Goal: Task Accomplishment & Management: Complete application form

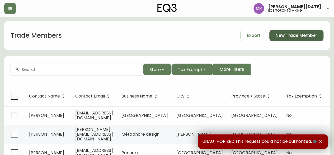
click at [300, 33] on span "New Trade Member" at bounding box center [296, 36] width 41 height 6
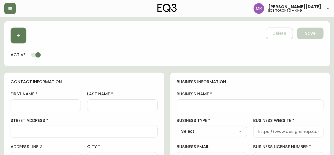
click at [46, 100] on div at bounding box center [46, 105] width 70 height 12
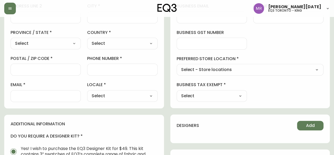
scroll to position [132, 0]
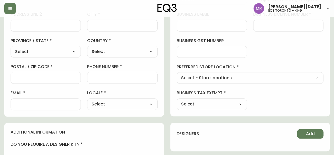
click at [40, 99] on div at bounding box center [46, 104] width 70 height 12
paste input "[PERSON_NAME] <[PERSON_NAME][EMAIL_ADDRESS][DOMAIN_NAME]>"
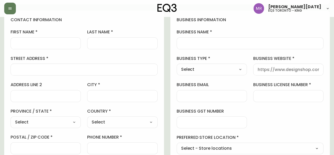
scroll to position [0, 0]
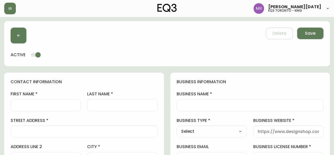
type input "[PERSON_NAME][EMAIL_ADDRESS][DOMAIN_NAME]"
click at [57, 105] on input "first name" at bounding box center [45, 105] width 61 height 5
paste input "[PERSON_NAME] <[PERSON_NAME][EMAIL_ADDRESS][DOMAIN_NAME]>"
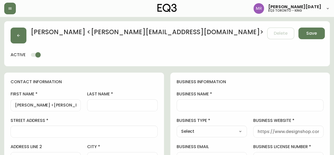
drag, startPoint x: 78, startPoint y: 104, endPoint x: 29, endPoint y: 101, distance: 48.7
click at [29, 101] on div "[PERSON_NAME] <[PERSON_NAME][EMAIL_ADDRESS][DOMAIN_NAME]>" at bounding box center [46, 105] width 70 height 12
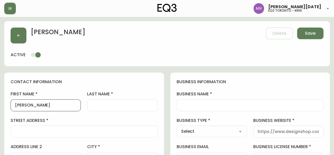
drag, startPoint x: 44, startPoint y: 103, endPoint x: 33, endPoint y: 103, distance: 11.4
click at [33, 103] on input "[PERSON_NAME]" at bounding box center [45, 105] width 61 height 5
type input "[PERSON_NAME]"
click at [89, 106] on div at bounding box center [122, 105] width 70 height 12
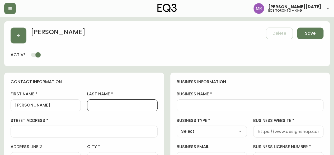
paste input "Dunk"
type input "Dunk"
click at [57, 133] on input "street address" at bounding box center [84, 131] width 138 height 5
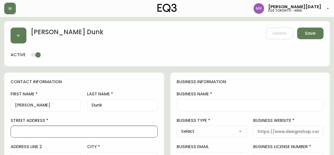
paste input "• [STREET_ADDRESS][PERSON_NAME]"
drag, startPoint x: 31, startPoint y: 131, endPoint x: 25, endPoint y: 132, distance: 6.6
click at [25, 132] on input "• [STREET_ADDRESS][PERSON_NAME]" at bounding box center [84, 131] width 138 height 5
drag, startPoint x: 32, startPoint y: 129, endPoint x: 24, endPoint y: 130, distance: 7.9
click at [24, 130] on input "• [STREET_ADDRESS][PERSON_NAME]" at bounding box center [84, 131] width 138 height 5
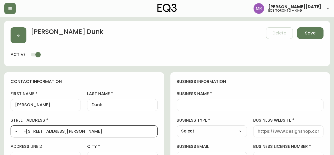
scroll to position [53, 0]
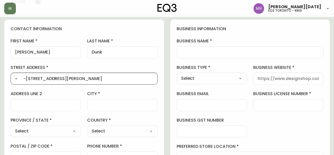
type input "• -[STREET_ADDRESS][PERSON_NAME]"
click at [33, 105] on input "address line 2" at bounding box center [45, 104] width 61 height 5
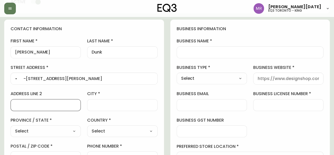
scroll to position [0, 0]
paste input "3102"
type input "3102"
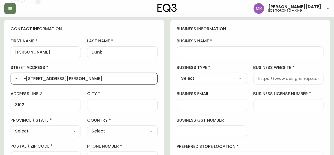
click at [27, 79] on input "• -[STREET_ADDRESS][PERSON_NAME]" at bounding box center [84, 78] width 138 height 5
click at [26, 78] on input "• -[STREET_ADDRESS][PERSON_NAME]" at bounding box center [84, 78] width 138 height 5
drag, startPoint x: 101, startPoint y: 77, endPoint x: 81, endPoint y: 75, distance: 19.7
click at [81, 75] on div "[STREET_ADDRESS][PERSON_NAME]" at bounding box center [84, 78] width 147 height 12
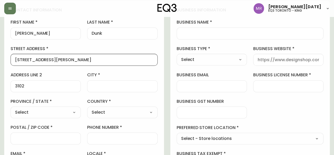
scroll to position [79, 0]
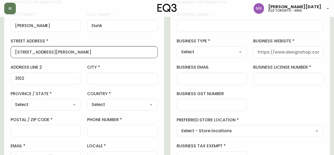
type input "[STREET_ADDRESS][PERSON_NAME]"
click at [43, 132] on input "postal / zip code" at bounding box center [45, 130] width 61 height 5
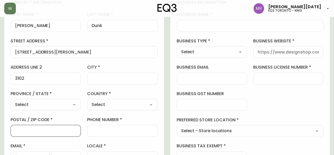
paste input "M4Y 1T5"
type input "M4Y 1T5"
click at [50, 99] on div "Select [GEOGRAPHIC_DATA] [GEOGRAPHIC_DATA] [GEOGRAPHIC_DATA] [GEOGRAPHIC_DATA] …" at bounding box center [46, 105] width 70 height 12
click at [50, 104] on select "Select [GEOGRAPHIC_DATA] [GEOGRAPHIC_DATA] [GEOGRAPHIC_DATA] [GEOGRAPHIC_DATA] …" at bounding box center [46, 104] width 70 height 8
select select "ON"
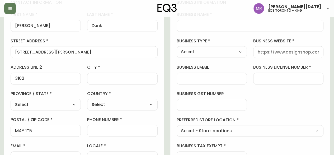
click at [11, 100] on select "Select [GEOGRAPHIC_DATA] [GEOGRAPHIC_DATA] [GEOGRAPHIC_DATA] [GEOGRAPHIC_DATA] …" at bounding box center [46, 104] width 70 height 8
type input "[GEOGRAPHIC_DATA]"
click at [130, 109] on div "Select [GEOGRAPHIC_DATA] [GEOGRAPHIC_DATA]" at bounding box center [122, 105] width 70 height 12
click at [124, 101] on select "Select [GEOGRAPHIC_DATA] [GEOGRAPHIC_DATA]" at bounding box center [122, 104] width 70 height 8
select select "CA"
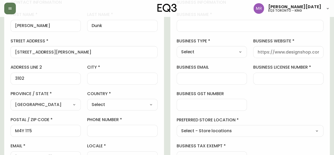
click at [87, 100] on select "Select [GEOGRAPHIC_DATA] [GEOGRAPHIC_DATA]" at bounding box center [122, 104] width 70 height 8
type input "[GEOGRAPHIC_DATA]"
click at [114, 77] on input "city" at bounding box center [122, 78] width 61 height 5
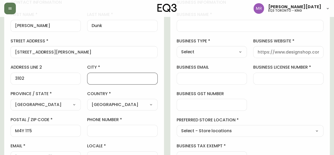
type input "[GEOGRAPHIC_DATA]"
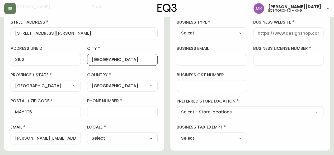
scroll to position [106, 0]
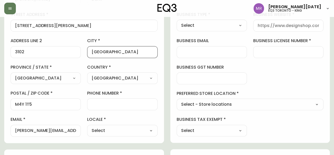
click at [110, 105] on input "phone number" at bounding box center [122, 103] width 61 height 5
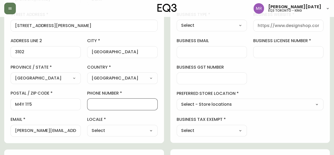
paste input "• [PHONE_NUMBER]"
click at [99, 102] on input "• [PHONE_NUMBER]" at bounding box center [122, 103] width 61 height 5
type input "[PHONE_NUMBER]"
click at [110, 133] on div "Select CA_EN [GEOGRAPHIC_DATA] US_EN" at bounding box center [122, 130] width 70 height 12
click at [111, 131] on select "Select CA_EN [GEOGRAPHIC_DATA] US_EN" at bounding box center [122, 130] width 70 height 8
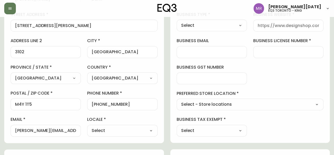
select select "CA_EN"
click at [87, 126] on select "Select CA_EN [GEOGRAPHIC_DATA] US_EN" at bounding box center [122, 130] width 70 height 8
type input "CA_EN"
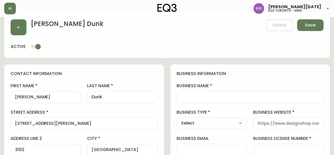
scroll to position [0, 0]
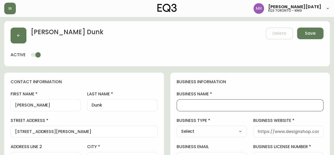
click at [194, 103] on input "business name" at bounding box center [250, 105] width 138 height 5
paste input "• [PERSON_NAME] [PERSON_NAME] Design Inc."
click at [191, 107] on input "• [PERSON_NAME] [PERSON_NAME] Design Inc." at bounding box center [250, 105] width 138 height 5
click at [190, 106] on input "• [PERSON_NAME] [PERSON_NAME] Design Inc." at bounding box center [250, 105] width 138 height 5
type input "[PERSON_NAME] [PERSON_NAME] Design Inc."
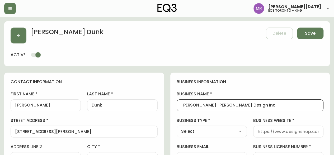
click at [231, 136] on div "Select Interior Designer Architect Home Builder Contractor Real Estate Agent Ho…" at bounding box center [212, 131] width 70 height 12
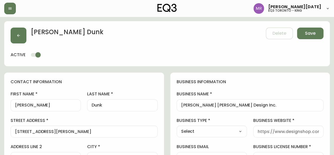
click at [231, 128] on select "Select Interior Designer Architect Home Builder Contractor Real Estate Agent Ho…" at bounding box center [212, 131] width 70 height 8
select select "Interior Designer"
click at [177, 127] on select "Select Interior Designer Architect Home Builder Contractor Real Estate Agent Ho…" at bounding box center [212, 131] width 70 height 8
type input "Interior Designer"
click at [270, 129] on input "business website" at bounding box center [288, 131] width 61 height 5
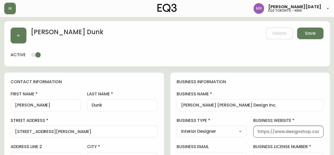
click at [279, 131] on input "business website" at bounding box center [288, 131] width 61 height 5
paste input "• [URL][DOMAIN_NAME]"
click at [322, 117] on label "business website" at bounding box center [288, 120] width 70 height 6
click at [319, 129] on input "• [URL][DOMAIN_NAME]" at bounding box center [288, 131] width 61 height 5
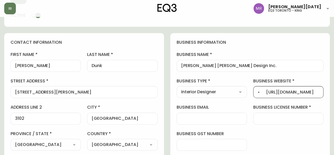
scroll to position [53, 0]
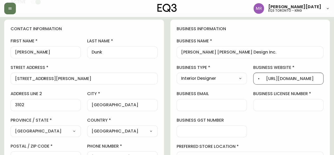
click at [201, 104] on input "business email" at bounding box center [211, 104] width 61 height 5
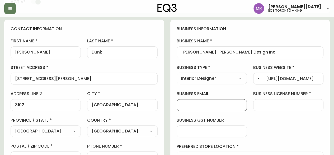
click at [274, 99] on div at bounding box center [288, 105] width 70 height 12
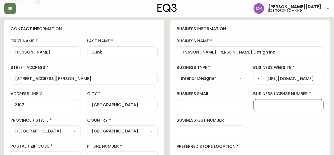
click at [266, 75] on div "• [URL][DOMAIN_NAME]" at bounding box center [288, 78] width 70 height 12
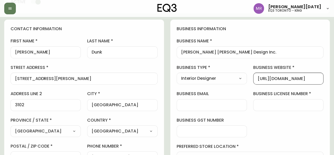
type input "[URL][DOMAIN_NAME]"
click at [268, 106] on input "business license number" at bounding box center [288, 104] width 61 height 5
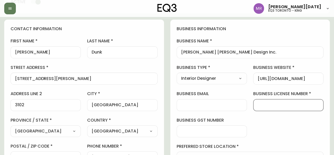
paste input "1000452584"
type input "1000452584"
click at [210, 135] on div at bounding box center [212, 131] width 70 height 12
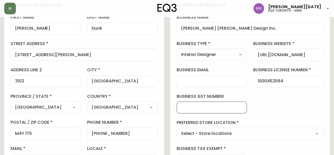
scroll to position [106, 0]
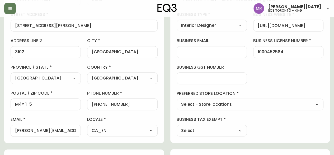
click at [219, 108] on div "Select - Store locations EQ3 [GEOGRAPHIC_DATA] EQ3 [GEOGRAPHIC_DATA] [GEOGRAPHI…" at bounding box center [250, 104] width 147 height 12
click at [219, 104] on select "Select - Store locations EQ3 [GEOGRAPHIC_DATA] EQ3 [GEOGRAPHIC_DATA] [GEOGRAPHI…" at bounding box center [250, 104] width 147 height 8
select select "cjw10z96r007p6gs0hn5531do"
click at [177, 100] on select "Select - Store locations EQ3 [GEOGRAPHIC_DATA] EQ3 [GEOGRAPHIC_DATA] [GEOGRAPHI…" at bounding box center [250, 104] width 147 height 8
type input "EQ3 Toronto - King"
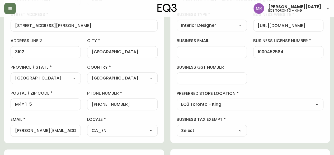
click at [220, 127] on select "Select Yes No" at bounding box center [212, 130] width 70 height 8
select select "false"
click at [177, 126] on select "Select Yes No" at bounding box center [212, 130] width 70 height 8
type input "No"
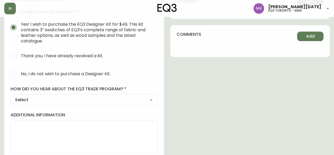
scroll to position [268, 0]
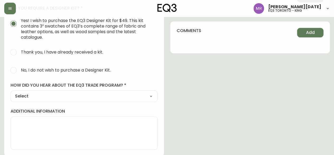
click at [27, 71] on span "No, I do not wish to purchase a Designer Kit." at bounding box center [66, 70] width 90 height 6
click at [19, 71] on input "No, I do not wish to purchase a Designer Kit." at bounding box center [14, 70] width 12 height 12
radio input "true"
radio input "false"
click at [43, 97] on select "Select Social Media Advertisement Trade Show Outreach from a Trade Rep Other" at bounding box center [84, 96] width 147 height 8
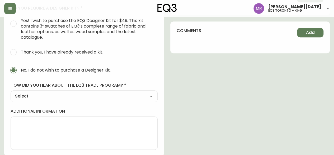
select select "Other"
click at [11, 92] on select "Select Social Media Advertisement Trade Show Outreach from a Trade Rep Other" at bounding box center [84, 96] width 147 height 8
type input "Other"
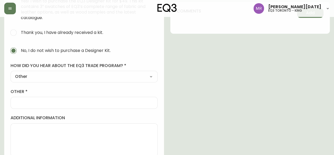
scroll to position [294, 0]
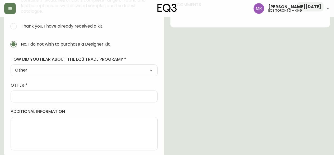
click at [29, 97] on input "other" at bounding box center [84, 96] width 138 height 5
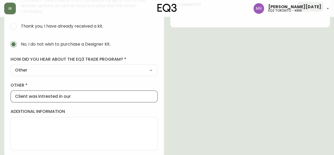
click at [49, 95] on input "Client was intrested in our" at bounding box center [84, 96] width 138 height 5
click at [82, 97] on input "Client was interested in our" at bounding box center [84, 96] width 138 height 5
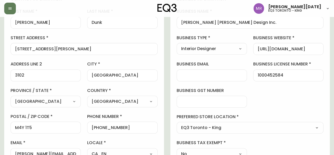
scroll to position [0, 0]
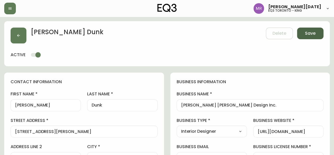
type input "Client was interested in our products"
click at [305, 34] on span "Save" at bounding box center [310, 33] width 11 height 6
type input "[PHONE_NUMBER]"
type input "Other"
select select "Other"
